Goal: Task Accomplishment & Management: Use online tool/utility

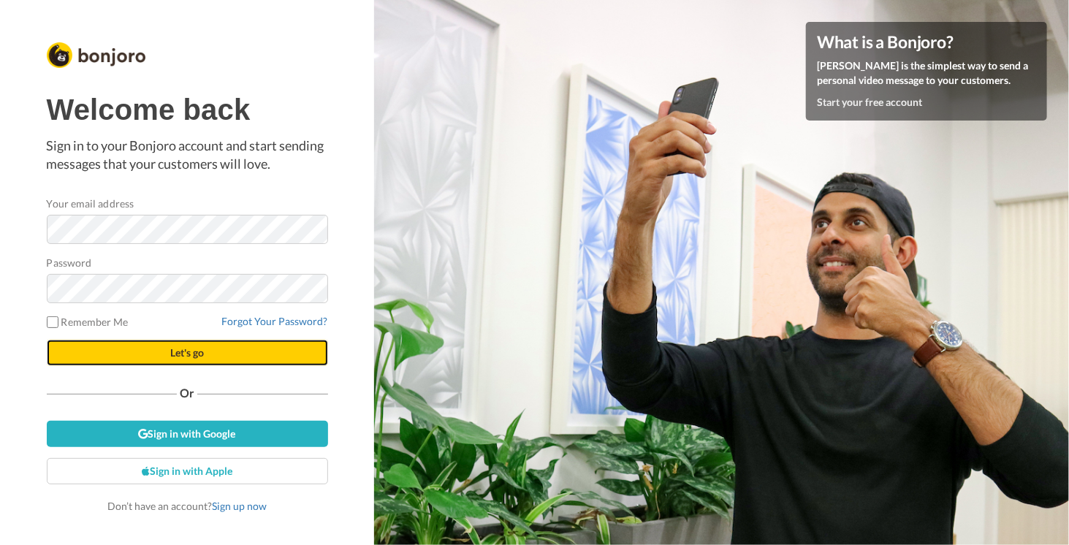
click at [153, 348] on button "Let's go" at bounding box center [187, 353] width 281 height 26
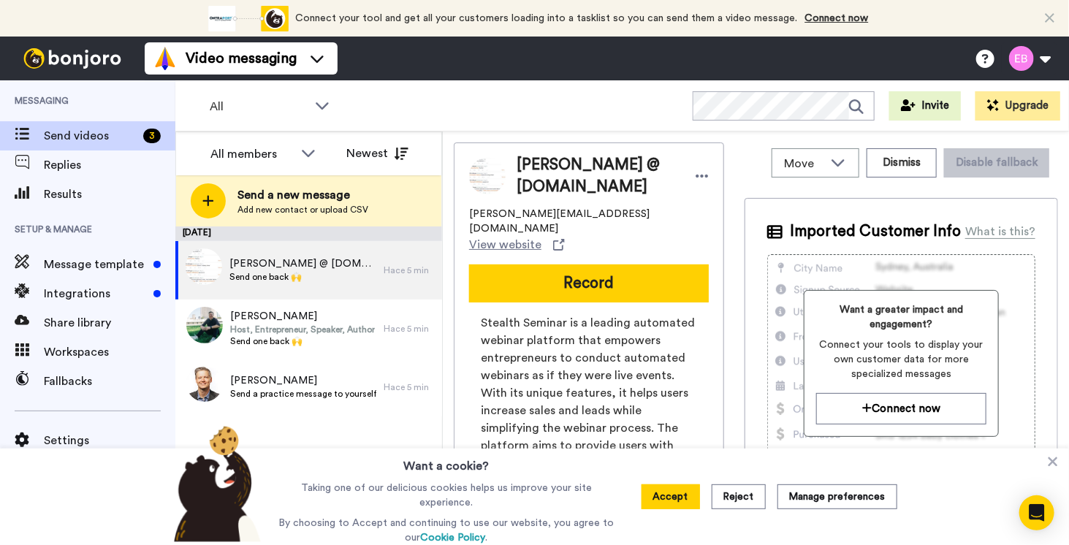
click at [1052, 12] on icon at bounding box center [1049, 18] width 9 height 15
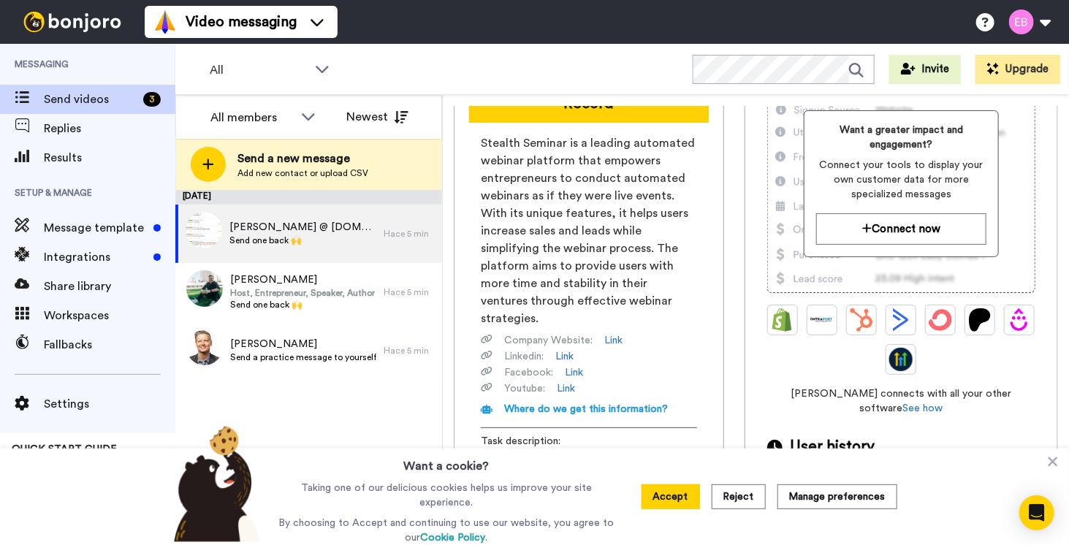
scroll to position [146, 0]
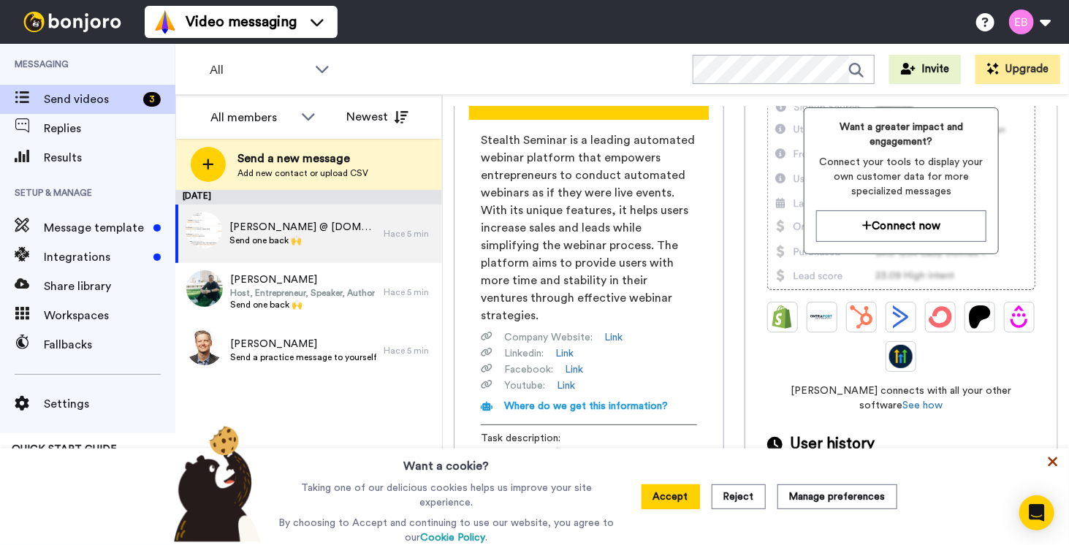
click at [1053, 467] on icon at bounding box center [1053, 461] width 15 height 15
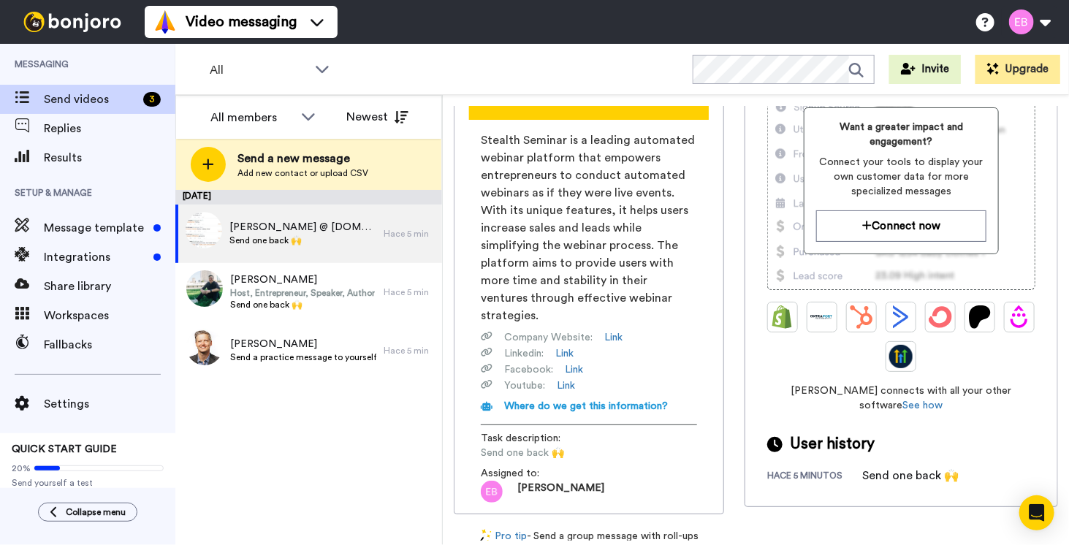
scroll to position [0, 0]
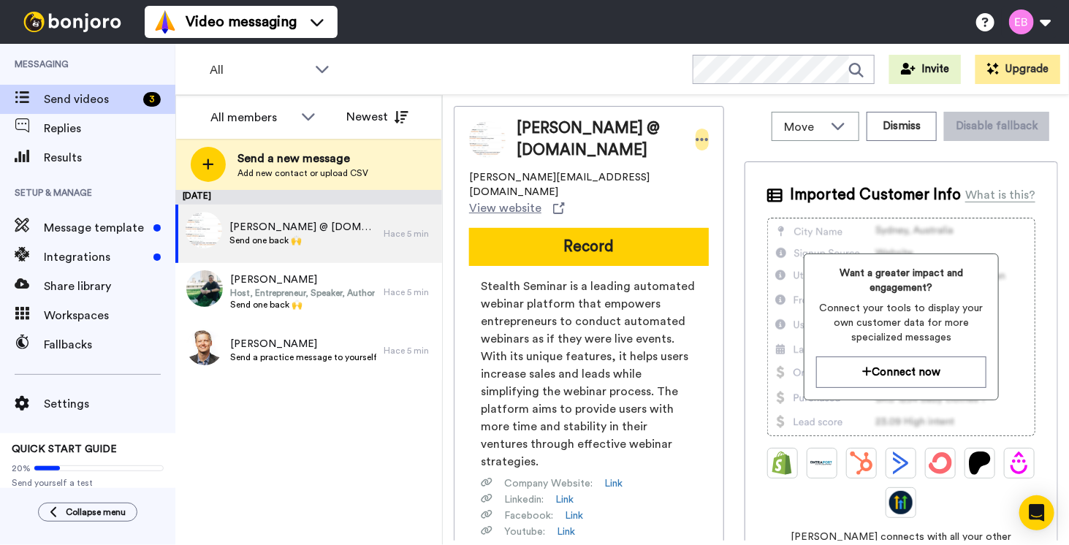
click at [696, 137] on icon at bounding box center [702, 139] width 13 height 15
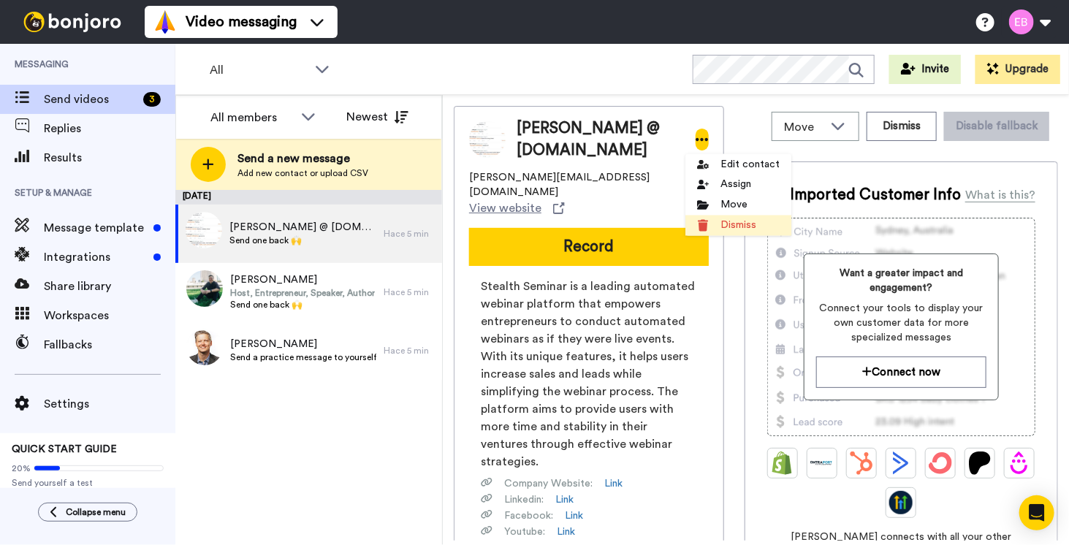
click at [710, 227] on li "Dismiss" at bounding box center [738, 226] width 106 height 20
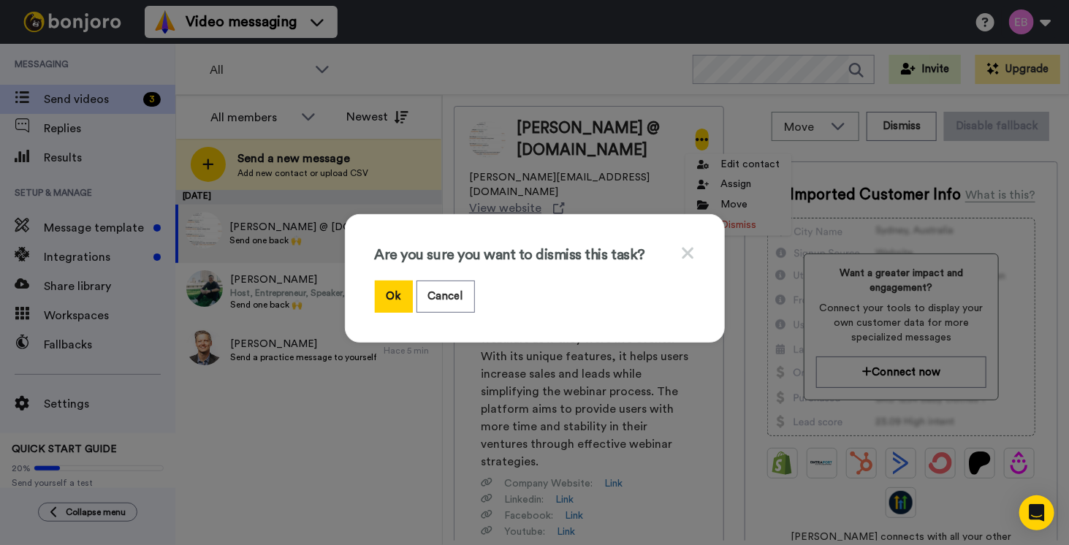
click at [686, 248] on icon at bounding box center [688, 253] width 14 height 18
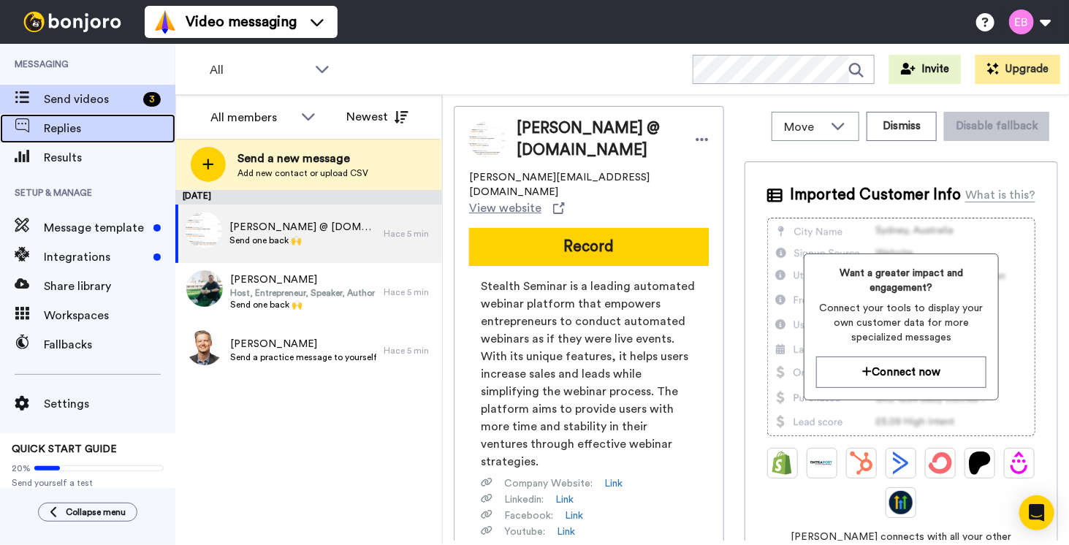
click at [58, 134] on span "Replies" at bounding box center [110, 129] width 132 height 18
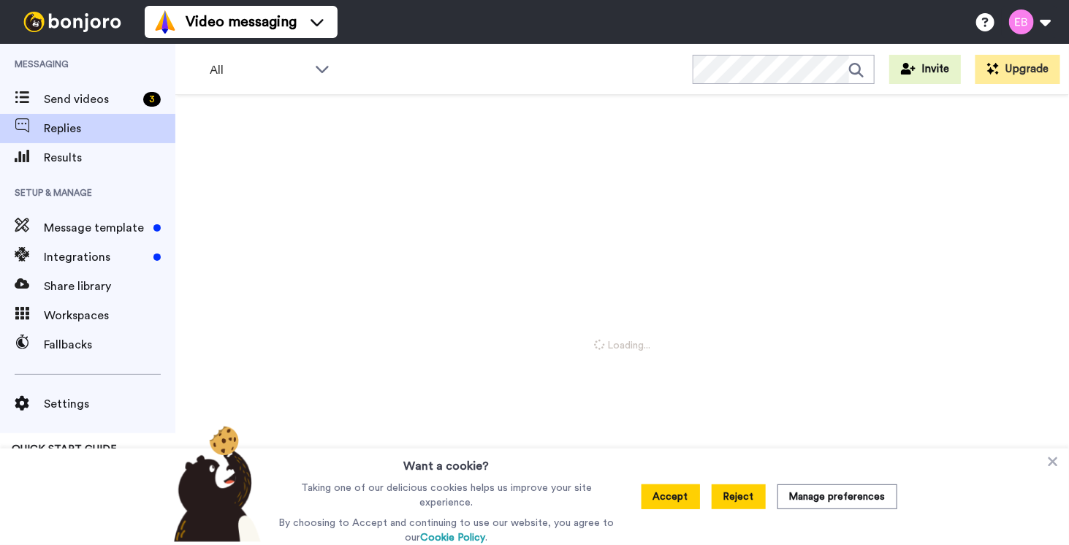
click at [750, 501] on button "Reject" at bounding box center [739, 496] width 54 height 25
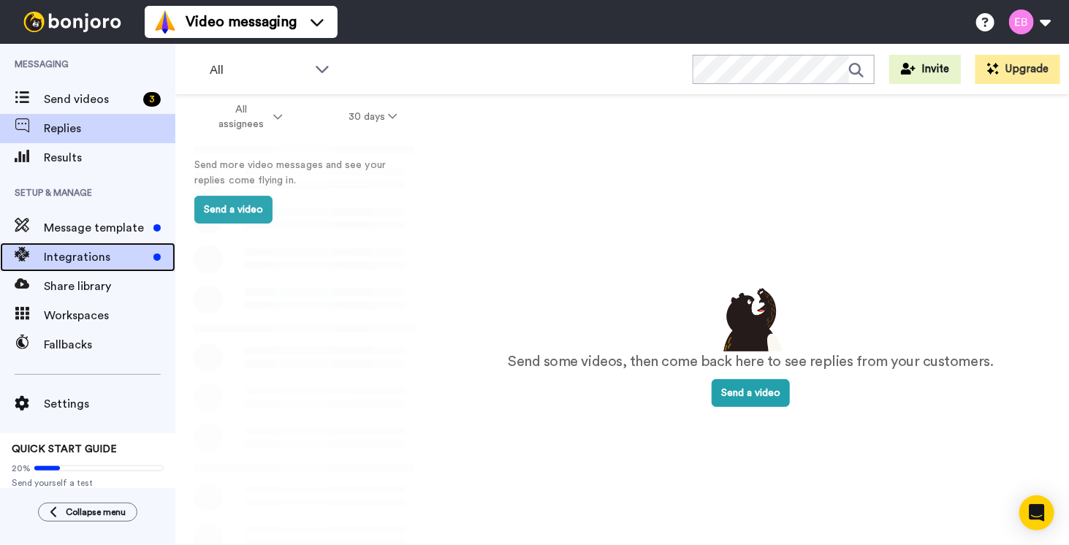
click at [77, 265] on span "Integrations" at bounding box center [96, 257] width 104 height 18
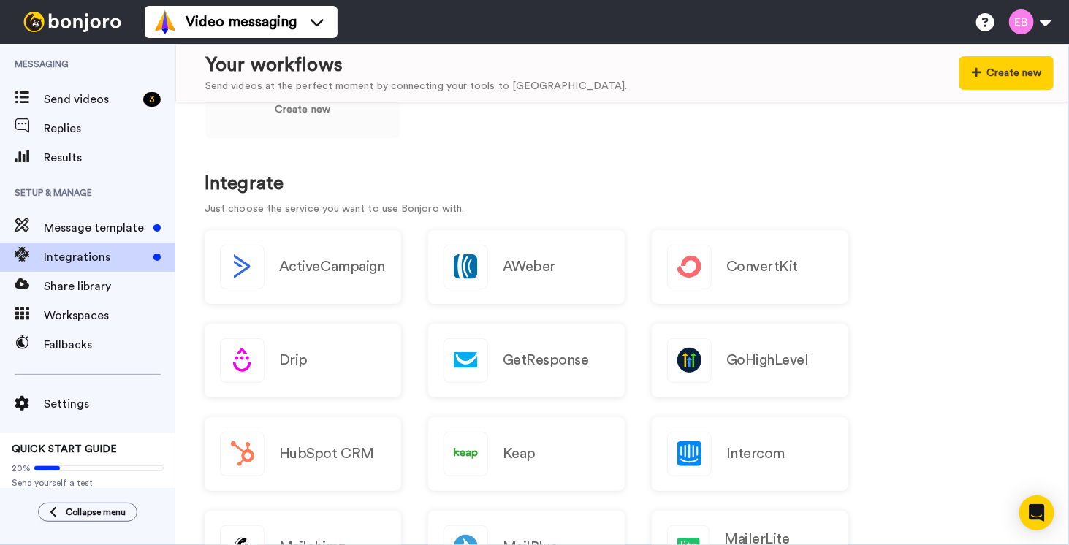
scroll to position [146, 0]
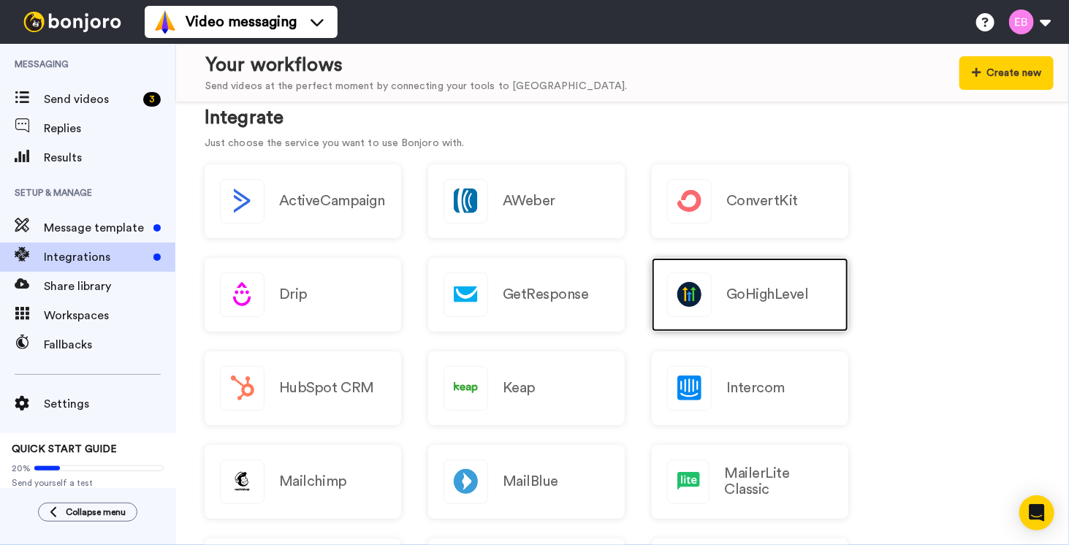
click at [770, 286] on h2 "GoHighLevel" at bounding box center [767, 294] width 83 height 16
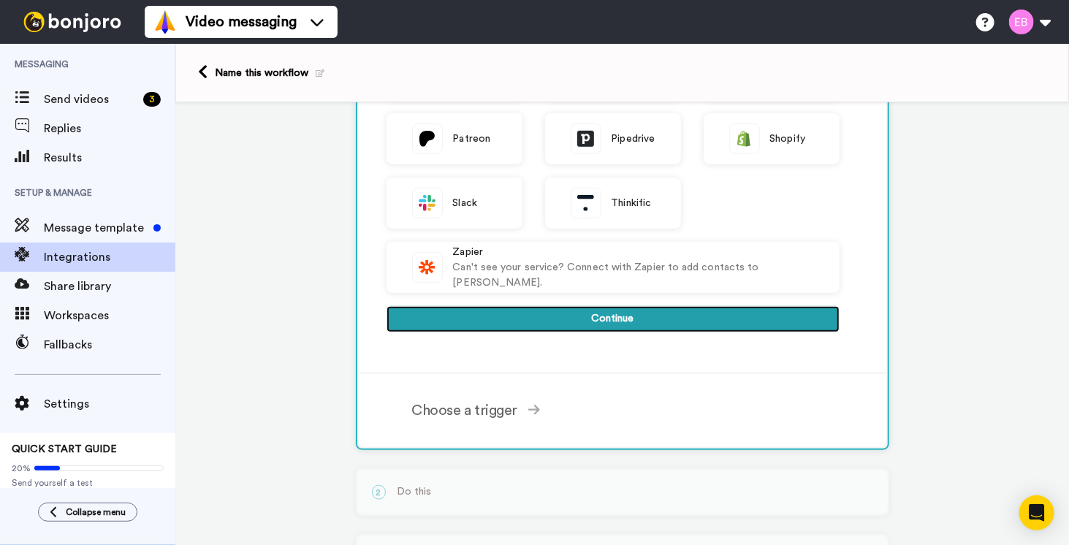
click at [601, 315] on button "Continue" at bounding box center [613, 319] width 453 height 26
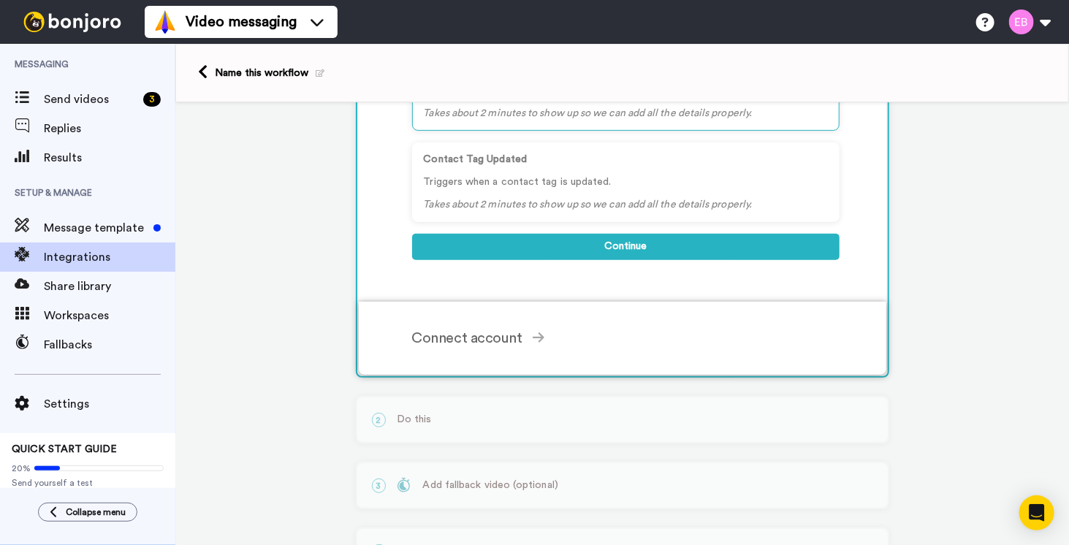
scroll to position [22, 0]
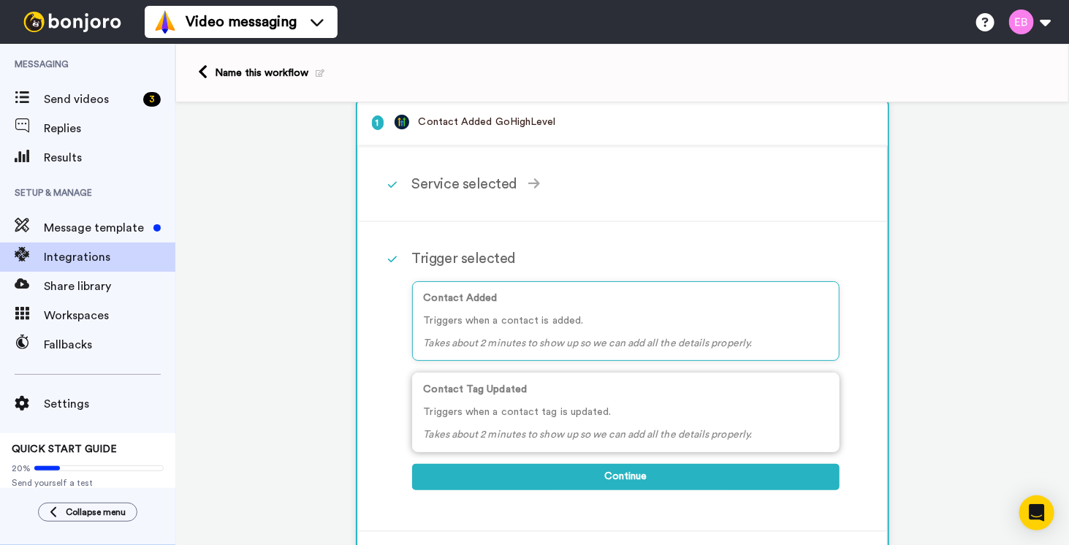
click at [620, 394] on p "Contact Tag Updated" at bounding box center [626, 389] width 404 height 15
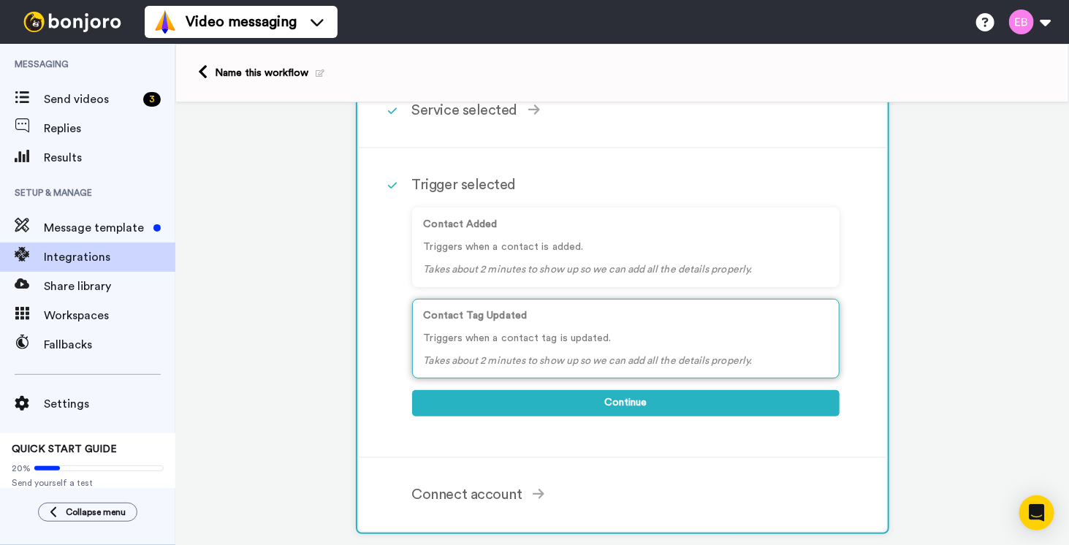
scroll to position [95, 0]
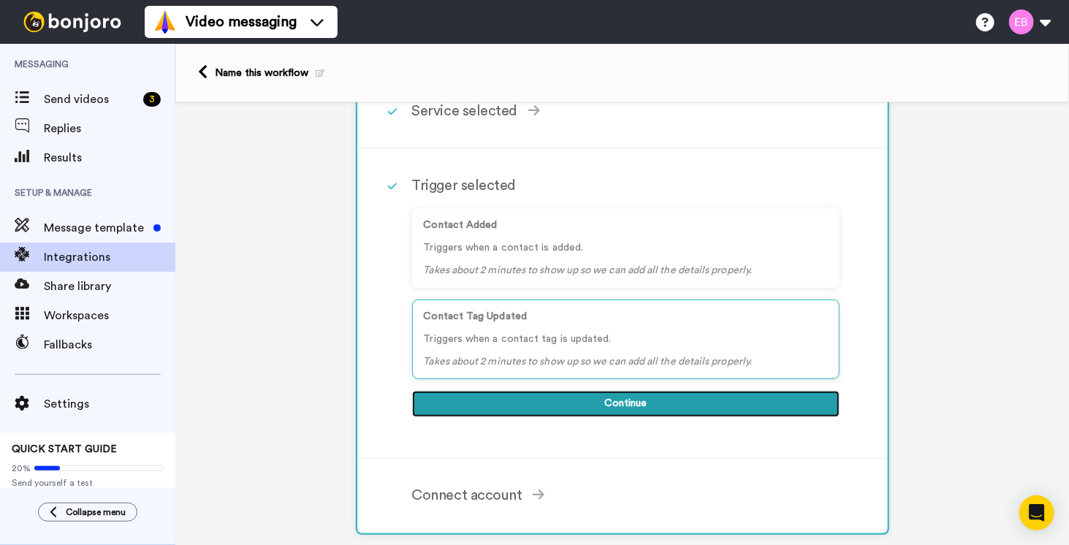
click at [609, 400] on button "Continue" at bounding box center [625, 404] width 427 height 26
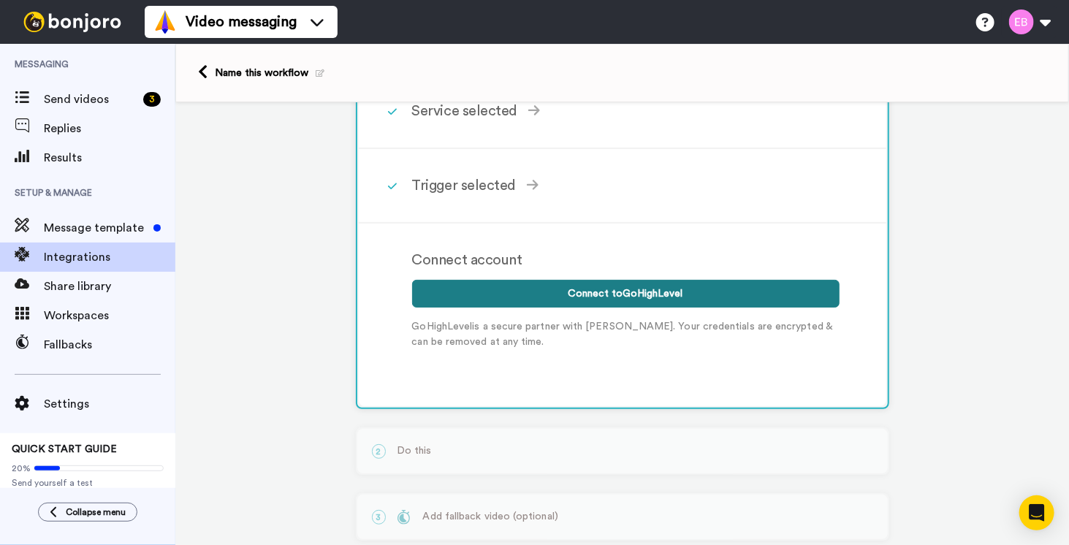
click at [589, 292] on button "Connect to GoHighLevel" at bounding box center [625, 294] width 427 height 28
click at [593, 295] on button "Connect to GoHighLevel" at bounding box center [625, 294] width 427 height 28
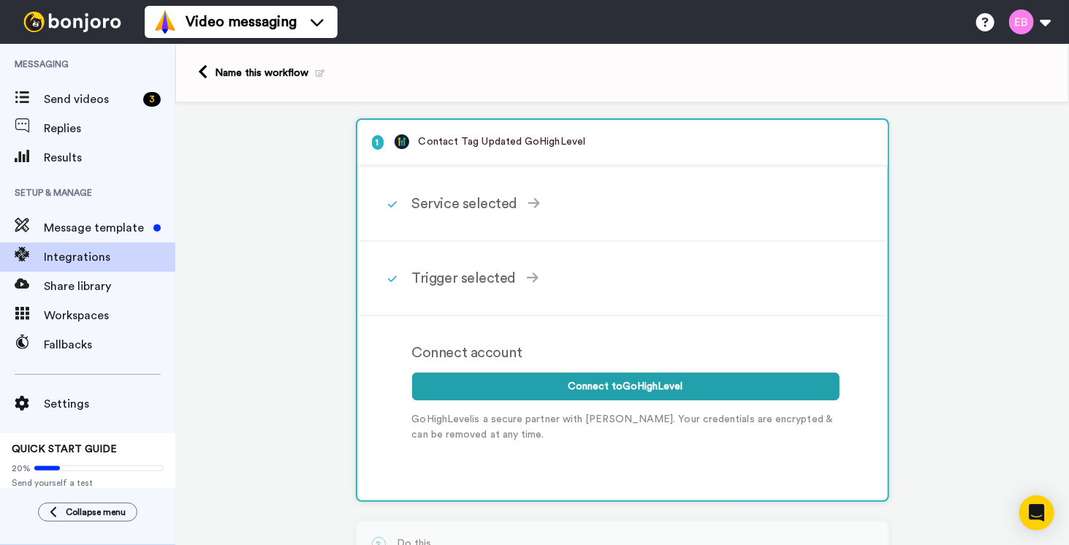
scroll to position [0, 0]
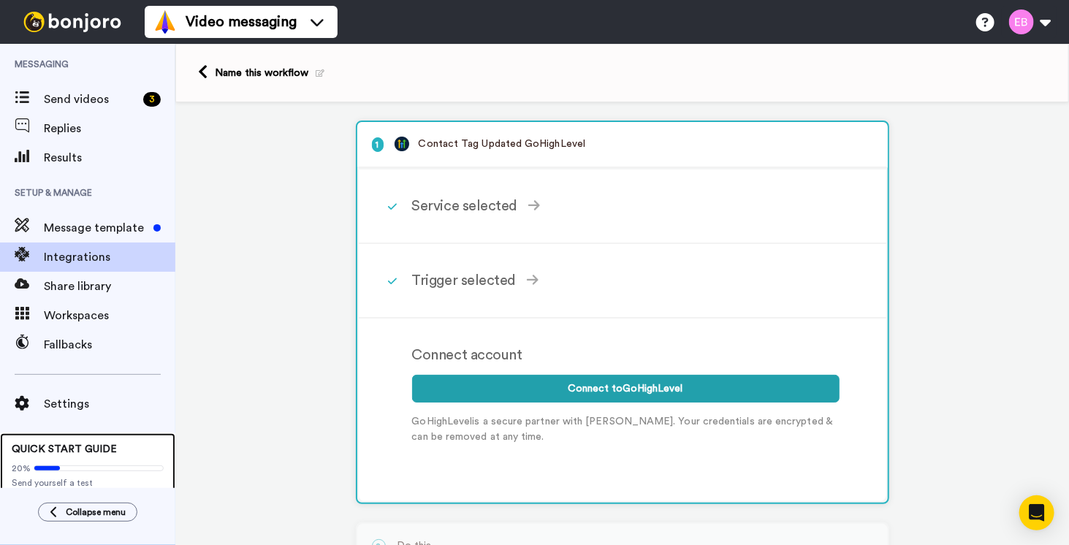
click at [66, 454] on div "QUICK START GUIDE 20% Send yourself a test" at bounding box center [87, 465] width 175 height 64
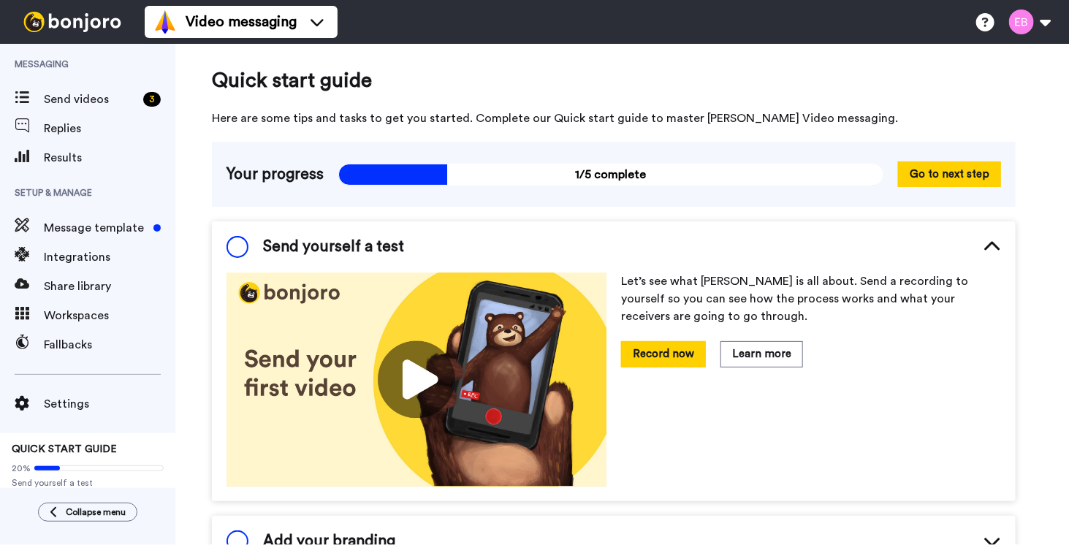
scroll to position [6, 0]
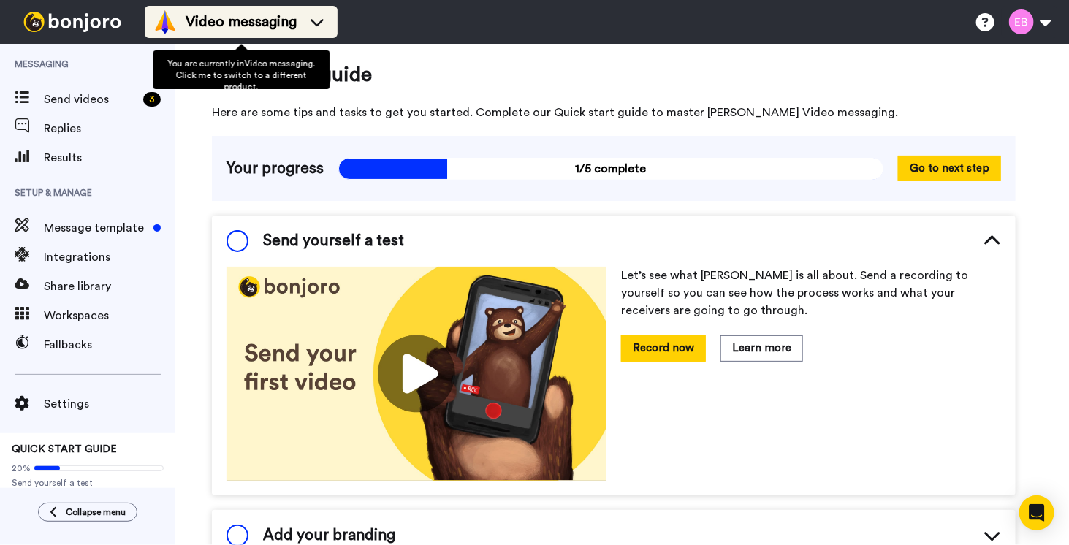
click at [308, 19] on icon at bounding box center [316, 22] width 23 height 15
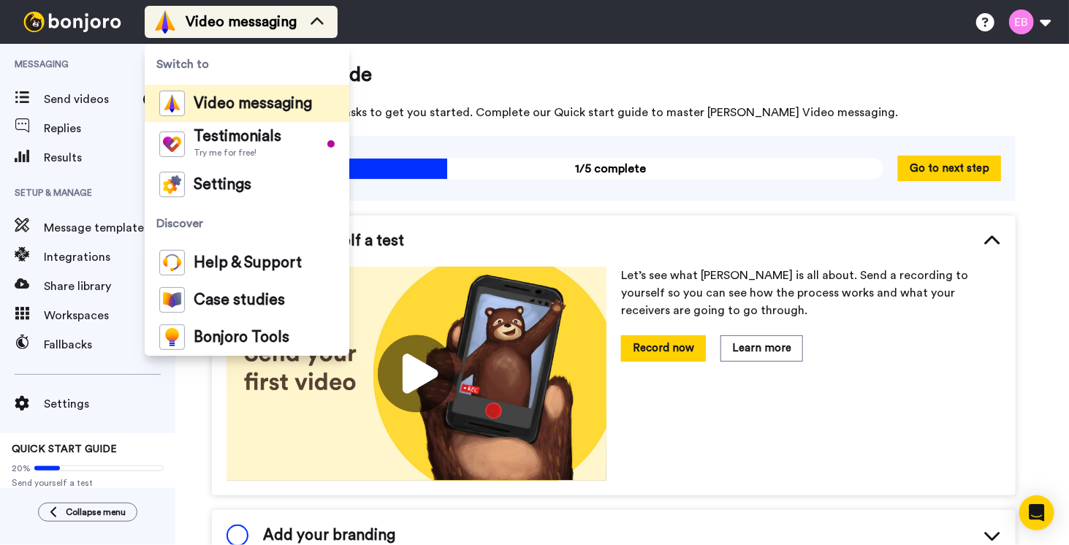
click at [308, 19] on icon at bounding box center [316, 22] width 23 height 15
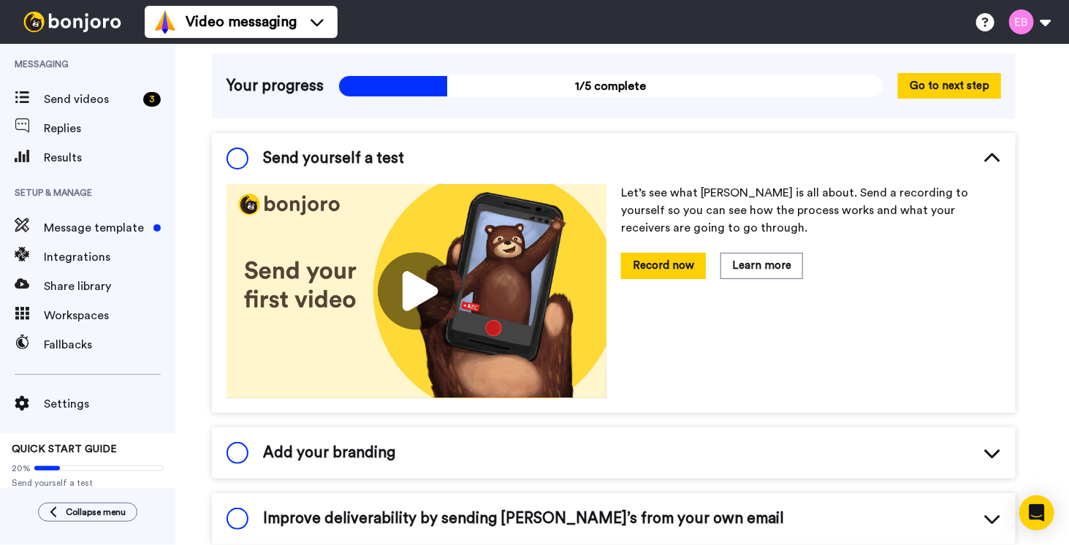
scroll to position [79, 0]
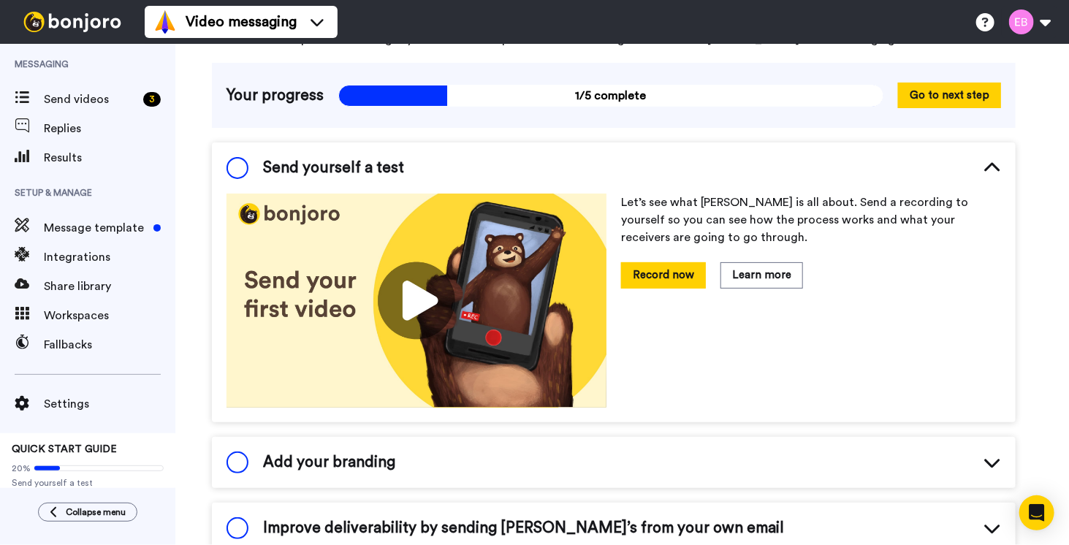
click at [987, 161] on icon at bounding box center [993, 168] width 18 height 18
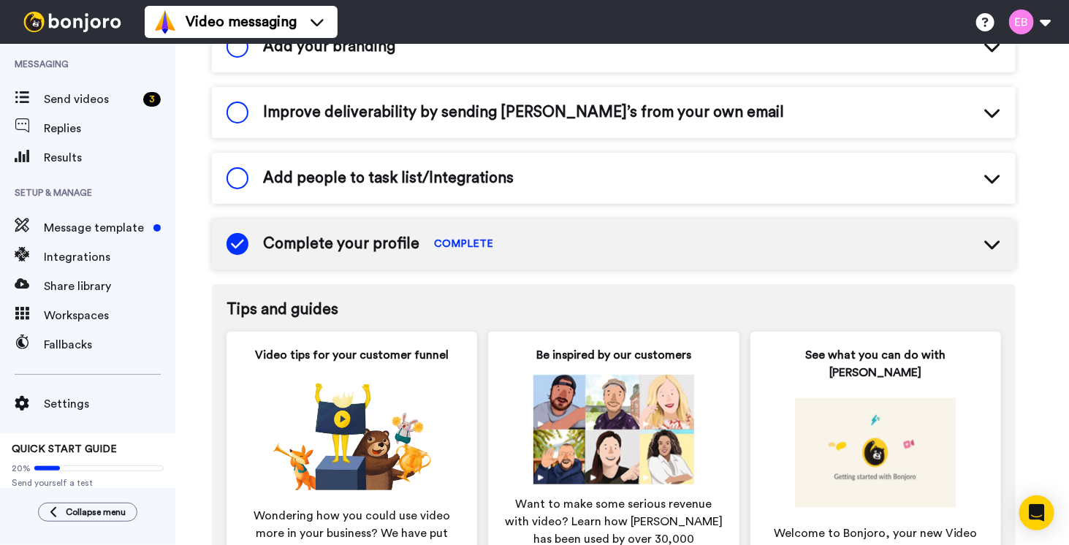
scroll to position [298, 0]
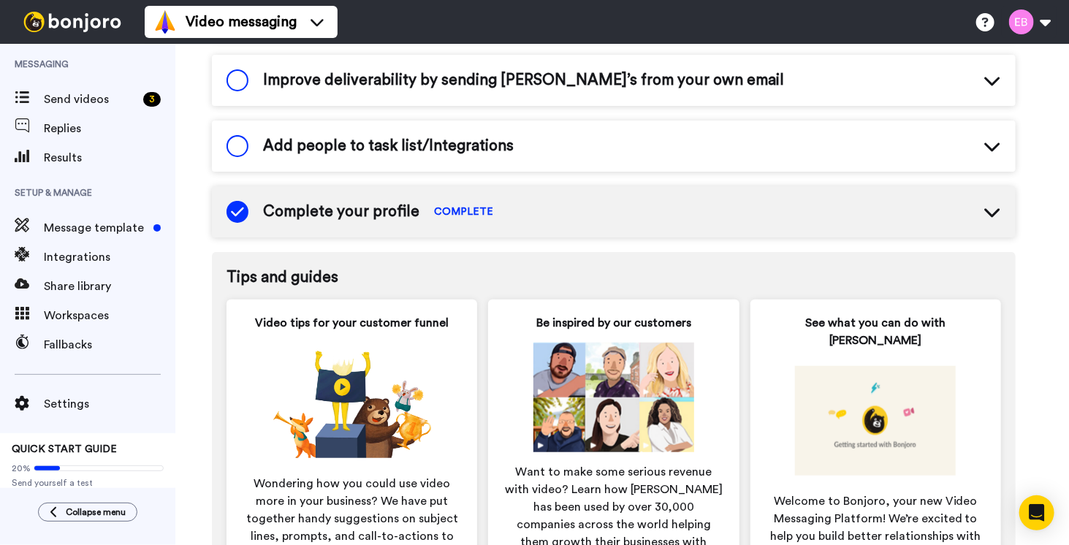
click at [997, 211] on icon at bounding box center [991, 213] width 15 height 9
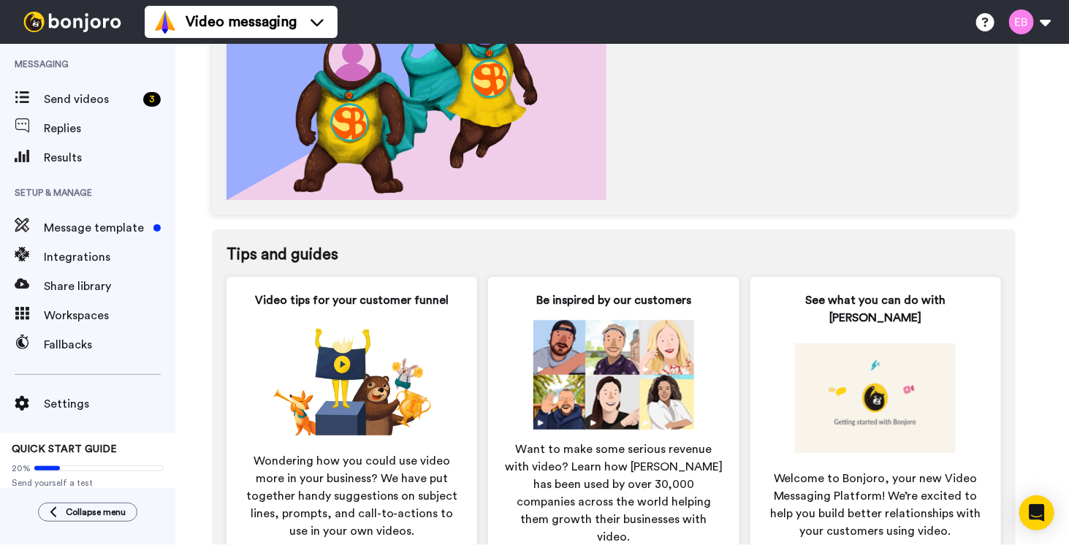
scroll to position [634, 0]
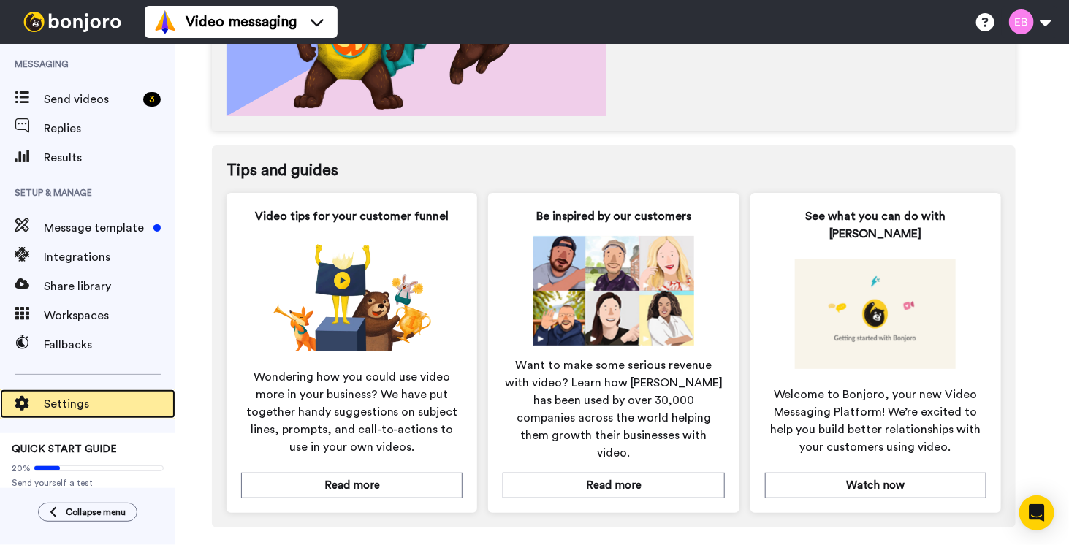
click at [66, 391] on div "Settings" at bounding box center [87, 403] width 175 height 29
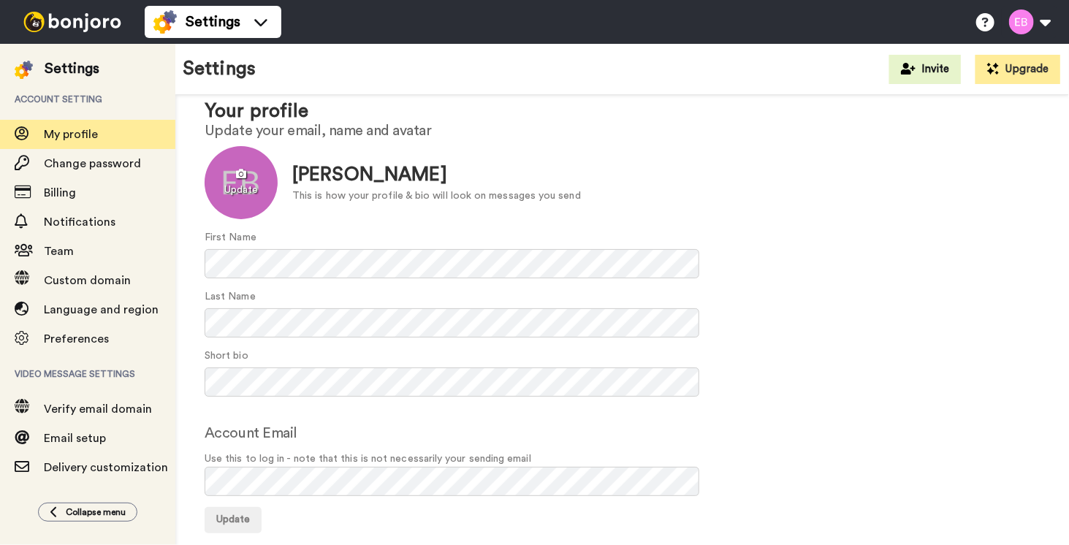
scroll to position [57, 0]
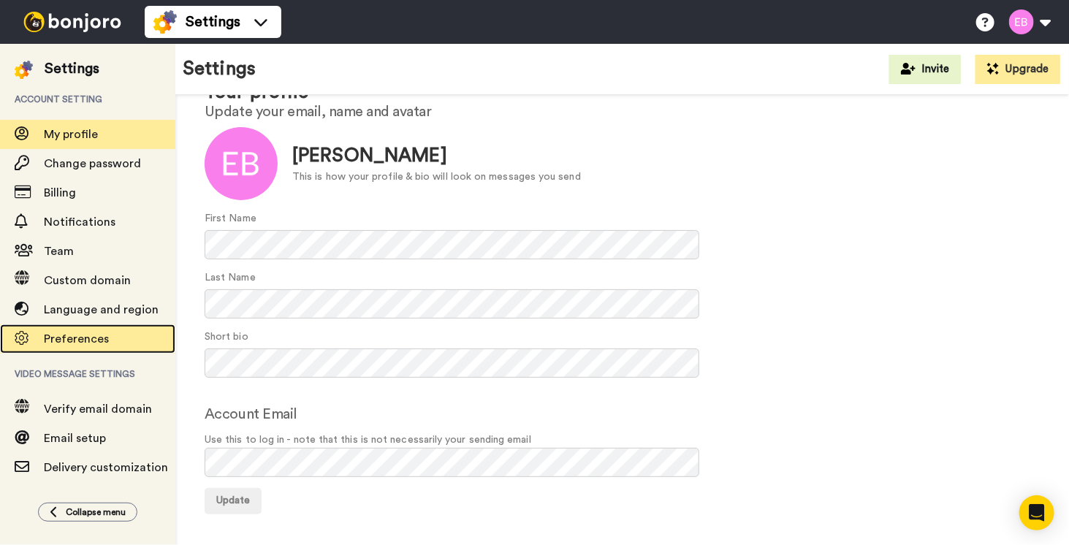
click at [76, 343] on span "Preferences" at bounding box center [76, 339] width 65 height 12
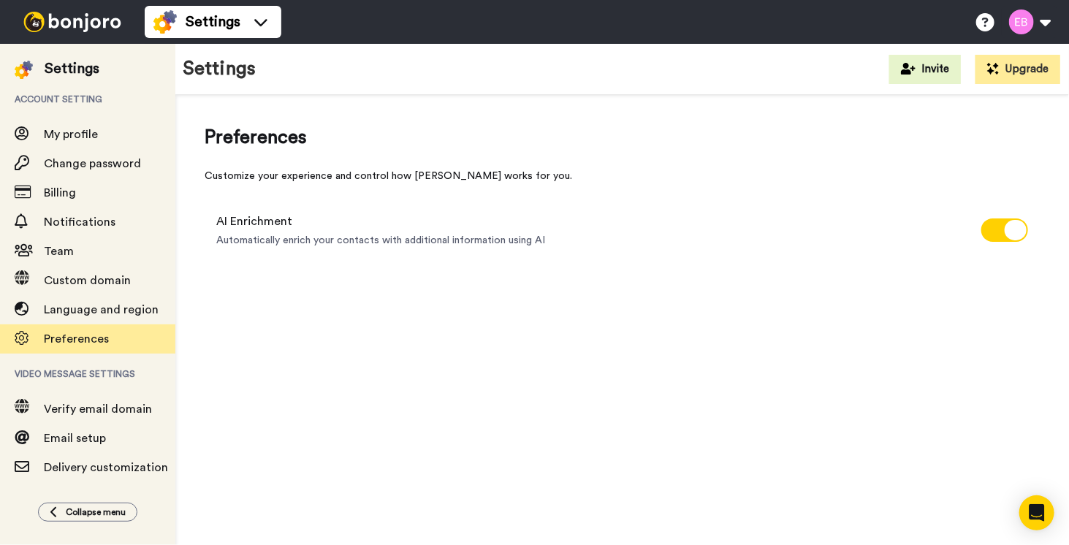
click at [48, 26] on img at bounding box center [73, 22] width 110 height 20
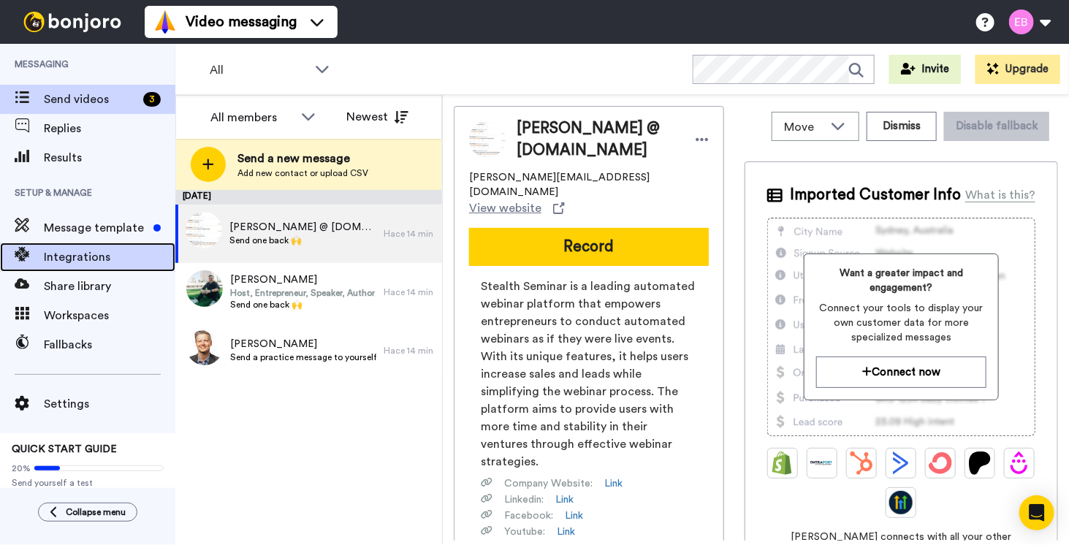
click at [52, 251] on span "Integrations" at bounding box center [110, 257] width 132 height 18
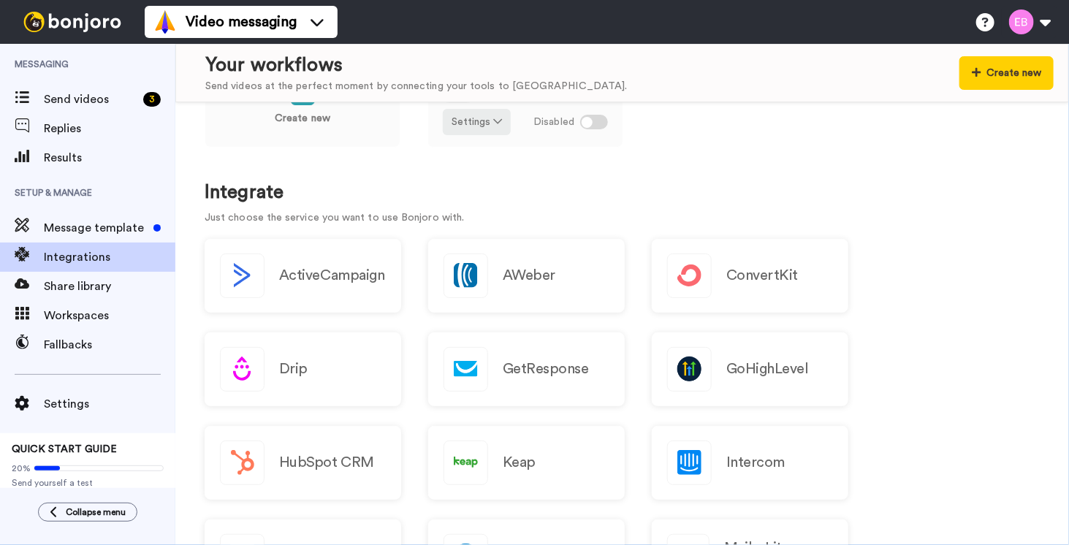
scroll to position [73, 0]
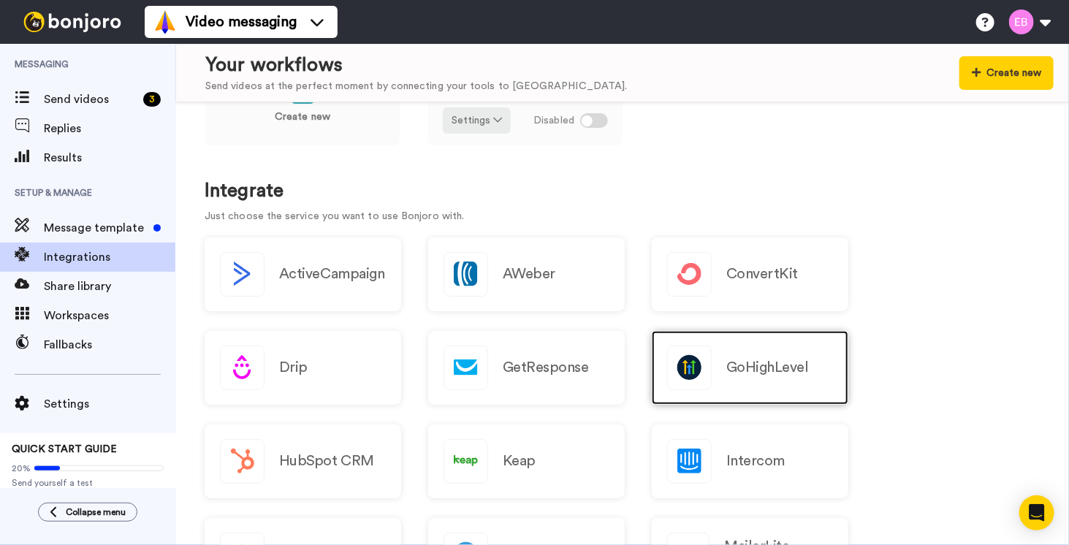
click at [711, 377] on div at bounding box center [689, 368] width 45 height 45
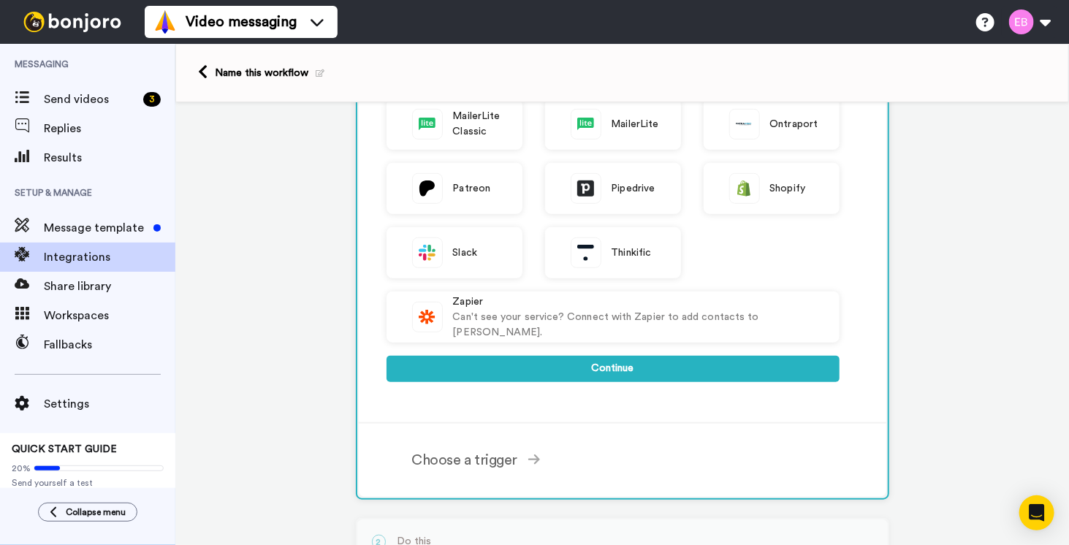
scroll to position [438, 0]
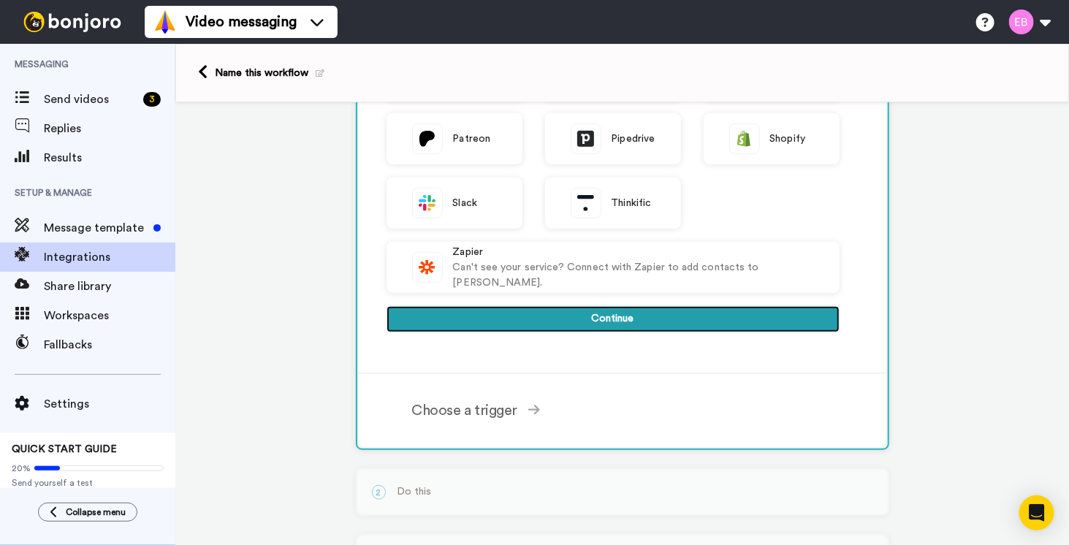
click at [605, 314] on button "Continue" at bounding box center [613, 319] width 453 height 26
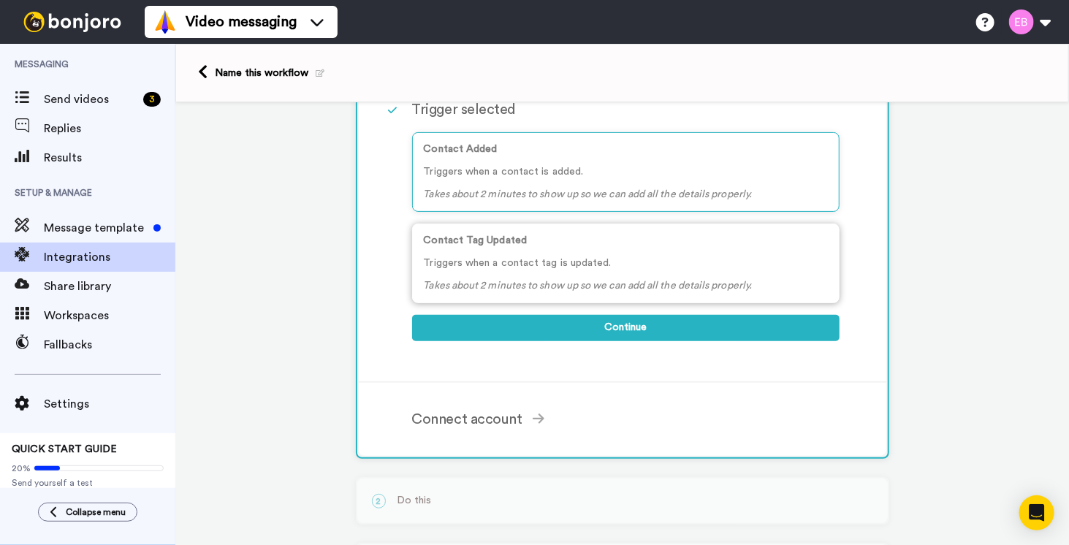
scroll to position [168, 0]
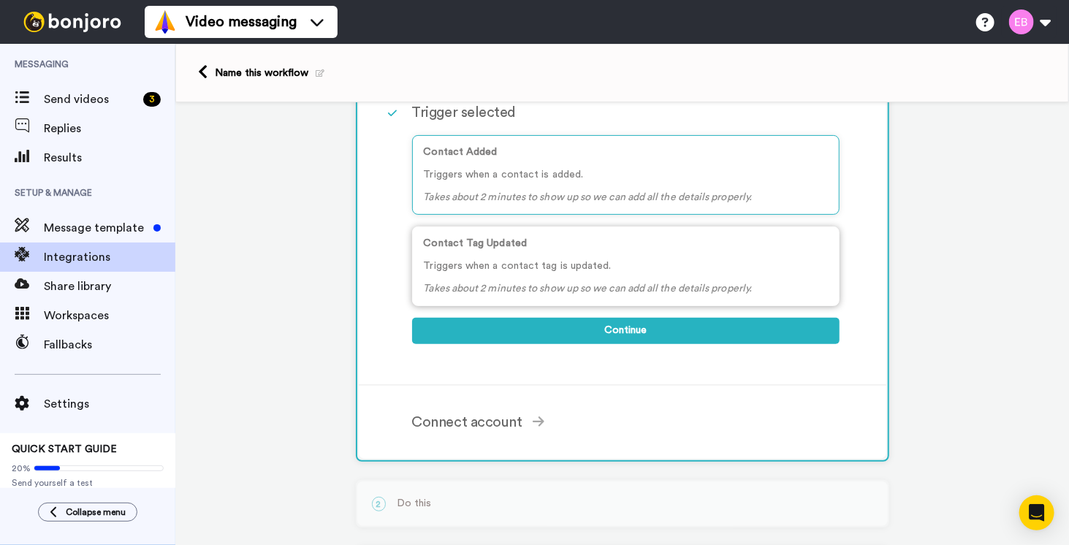
click at [526, 259] on p "Triggers when a contact tag is updated." at bounding box center [626, 266] width 404 height 15
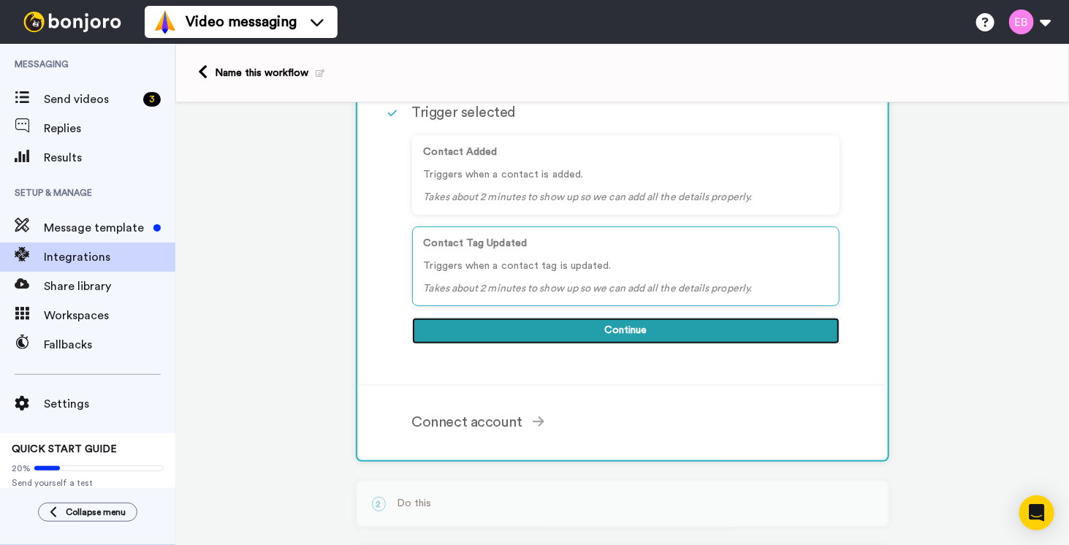
click at [594, 330] on button "Continue" at bounding box center [625, 331] width 427 height 26
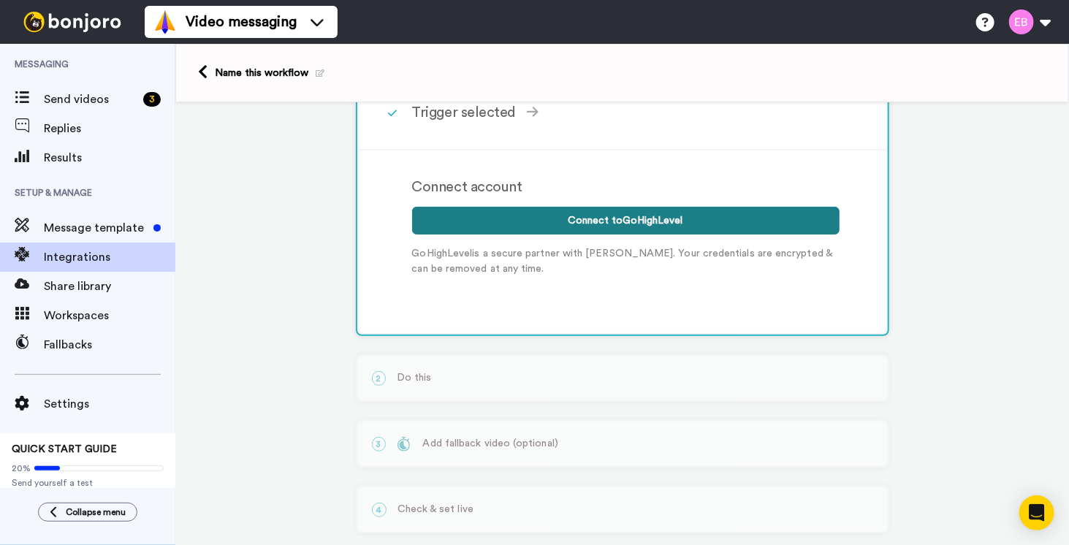
click at [577, 218] on button "Connect to GoHighLevel" at bounding box center [625, 221] width 427 height 28
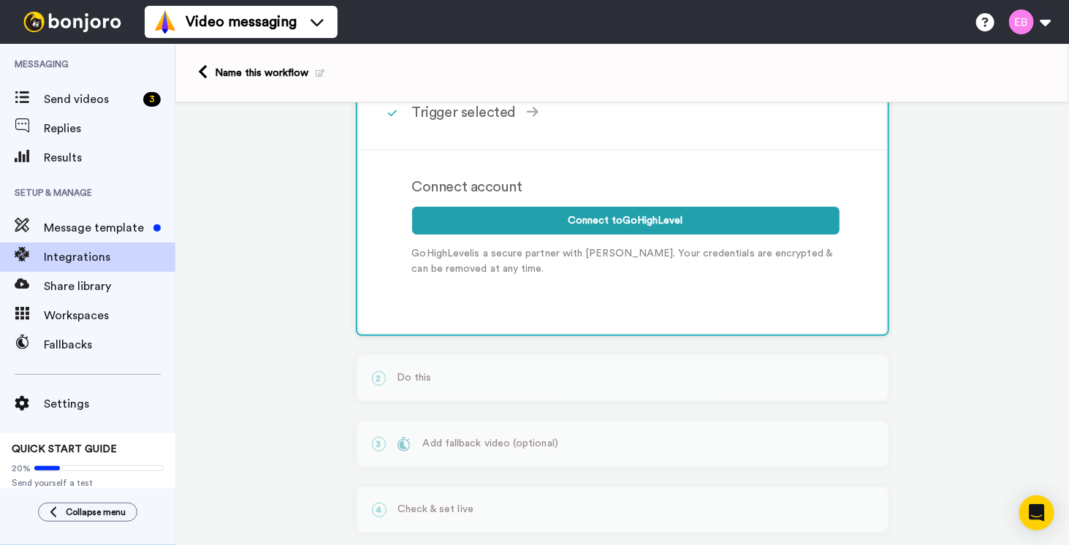
click at [80, 24] on img at bounding box center [73, 22] width 110 height 20
